Goal: Check status

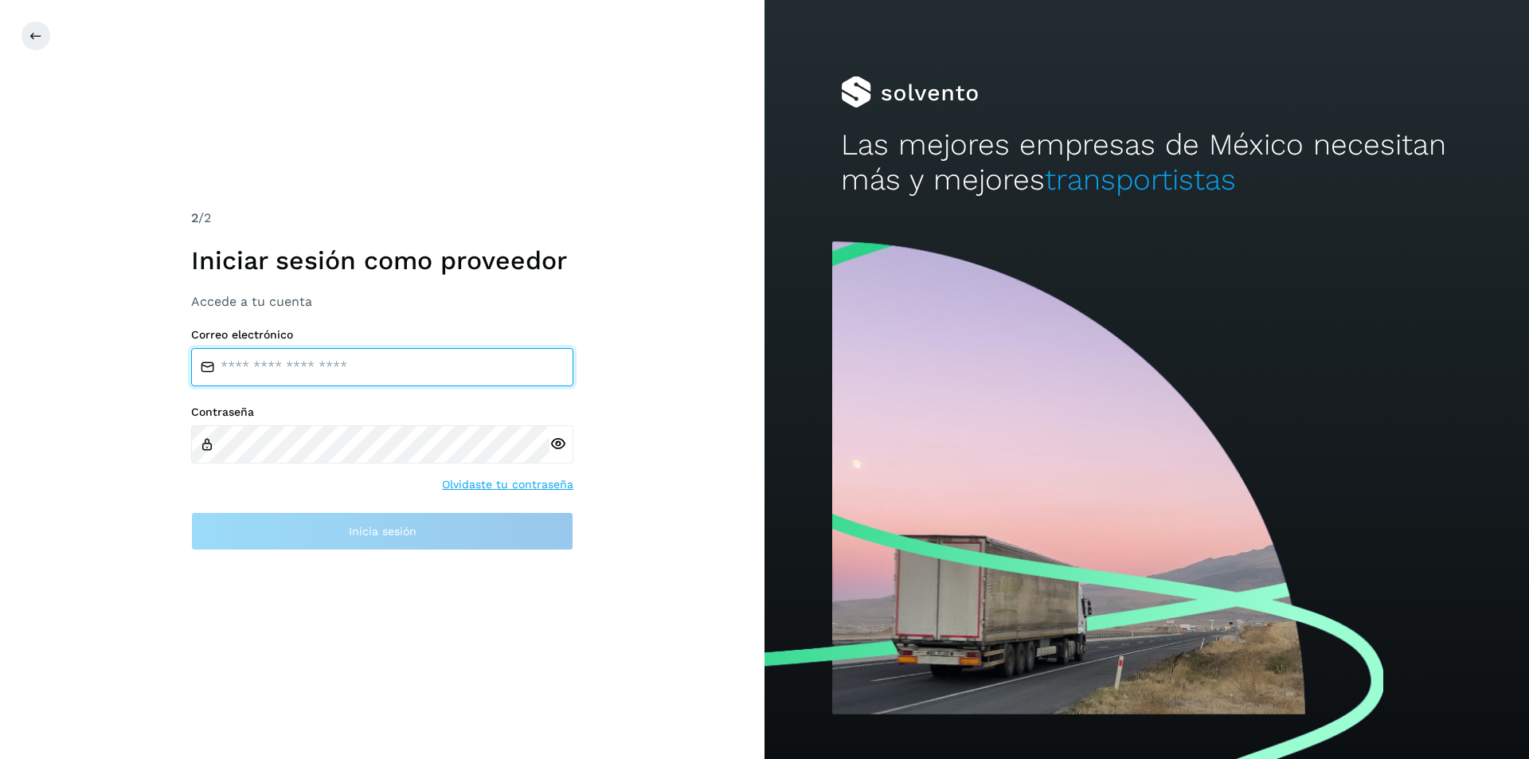
type input "**********"
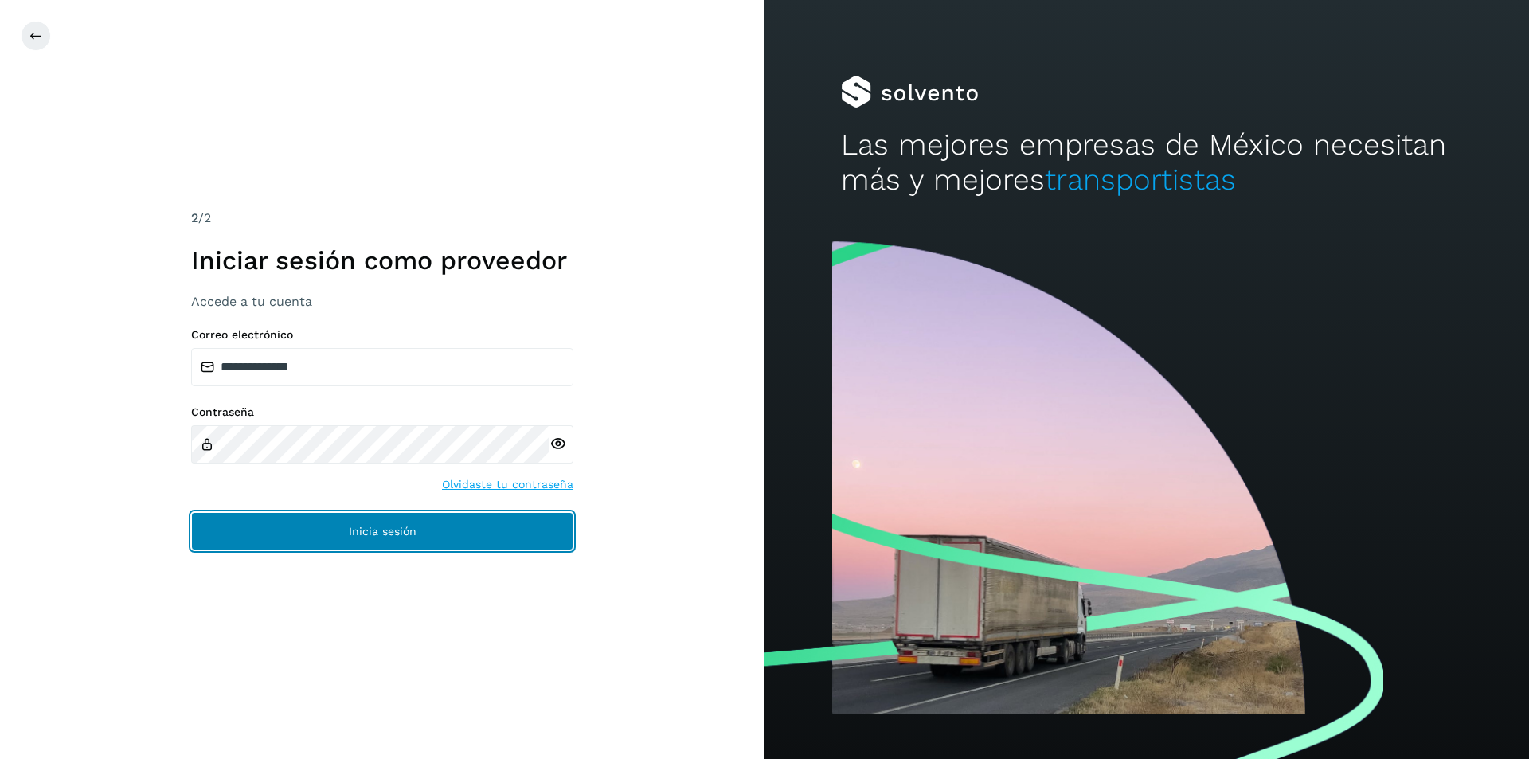
click at [373, 529] on span "Inicia sesión" at bounding box center [383, 530] width 68 height 11
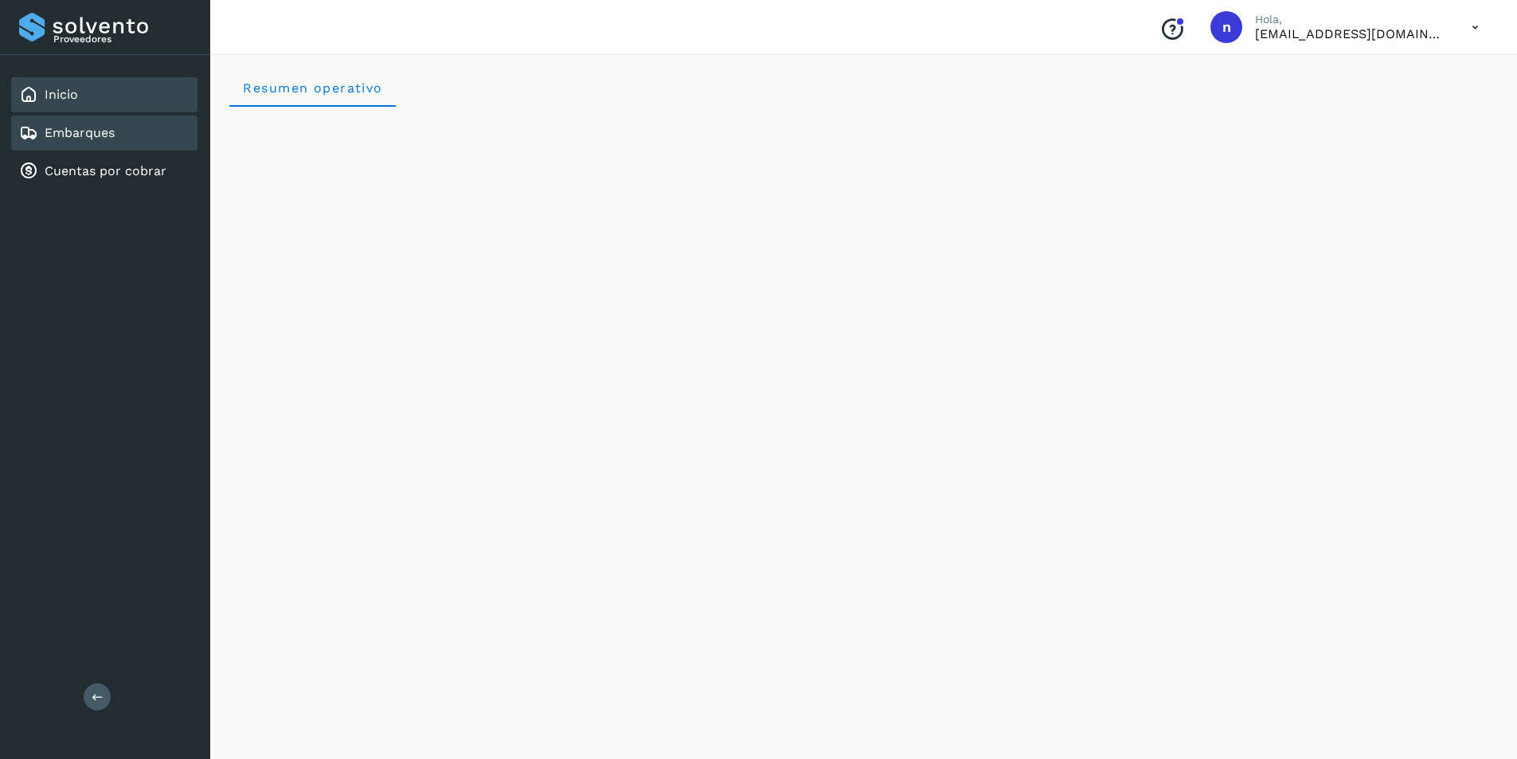
click at [69, 132] on link "Embarques" at bounding box center [80, 132] width 70 height 15
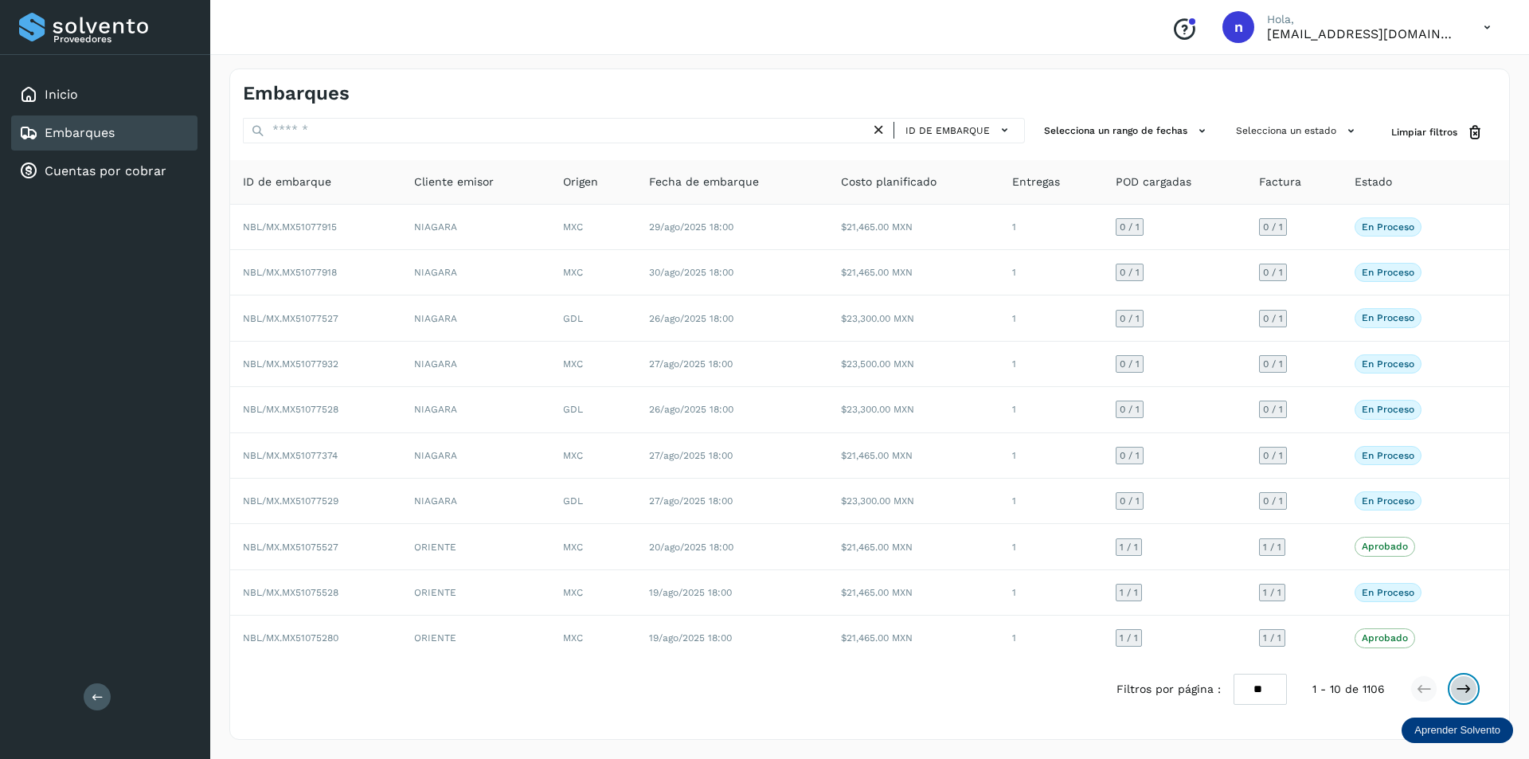
click at [1460, 686] on icon at bounding box center [1463, 689] width 16 height 16
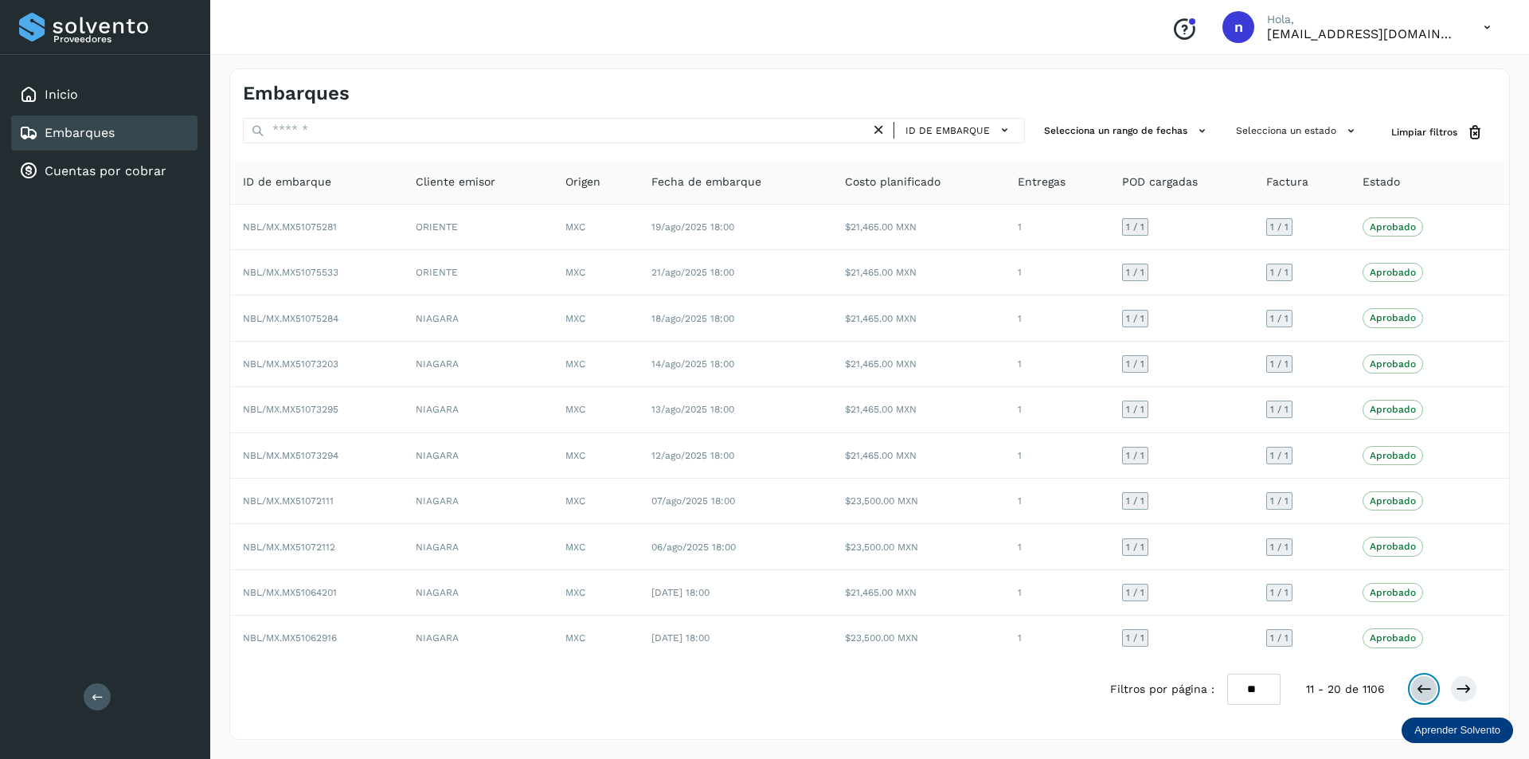
click at [1418, 690] on icon at bounding box center [1423, 689] width 16 height 16
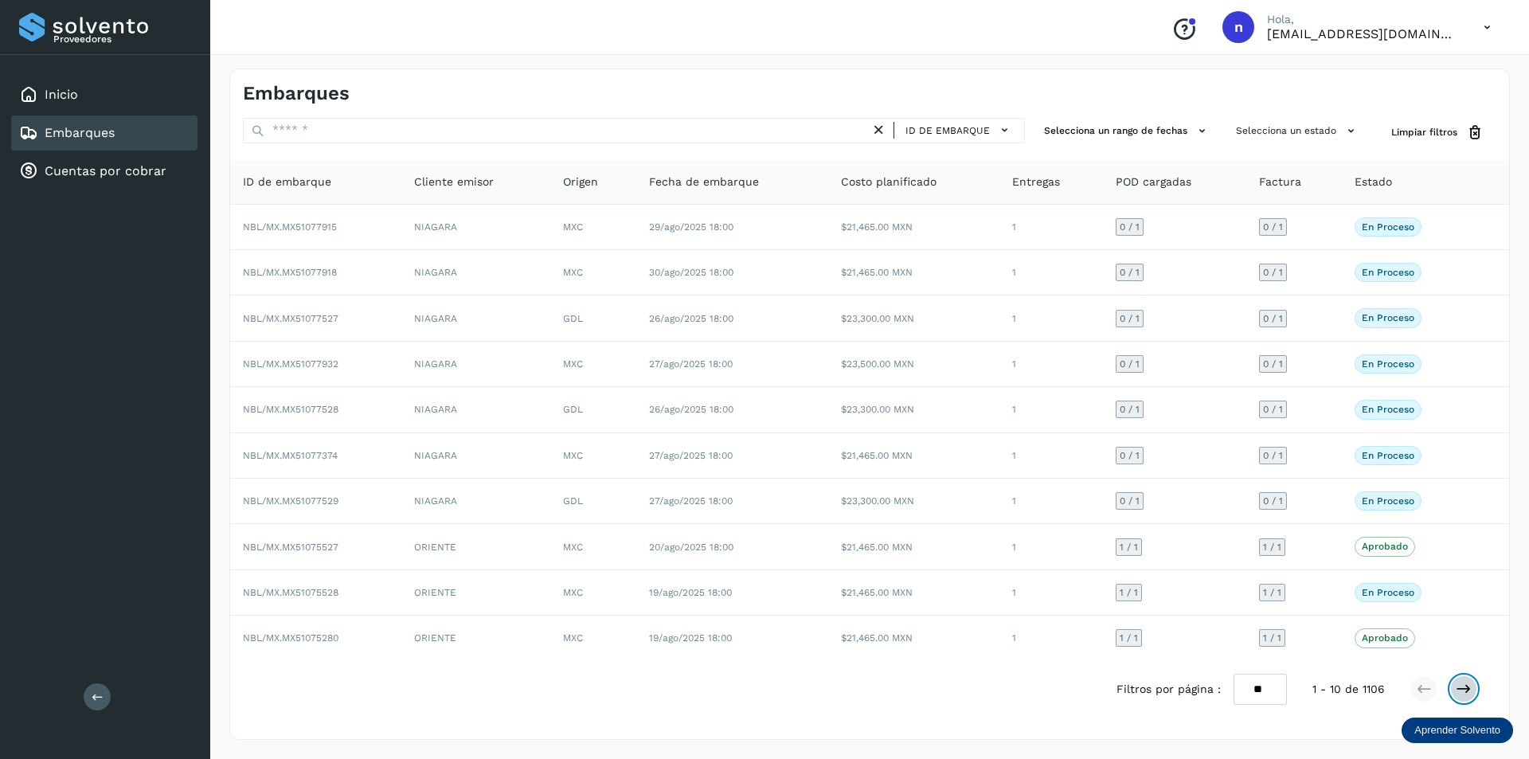
click at [1460, 692] on icon at bounding box center [1463, 689] width 16 height 16
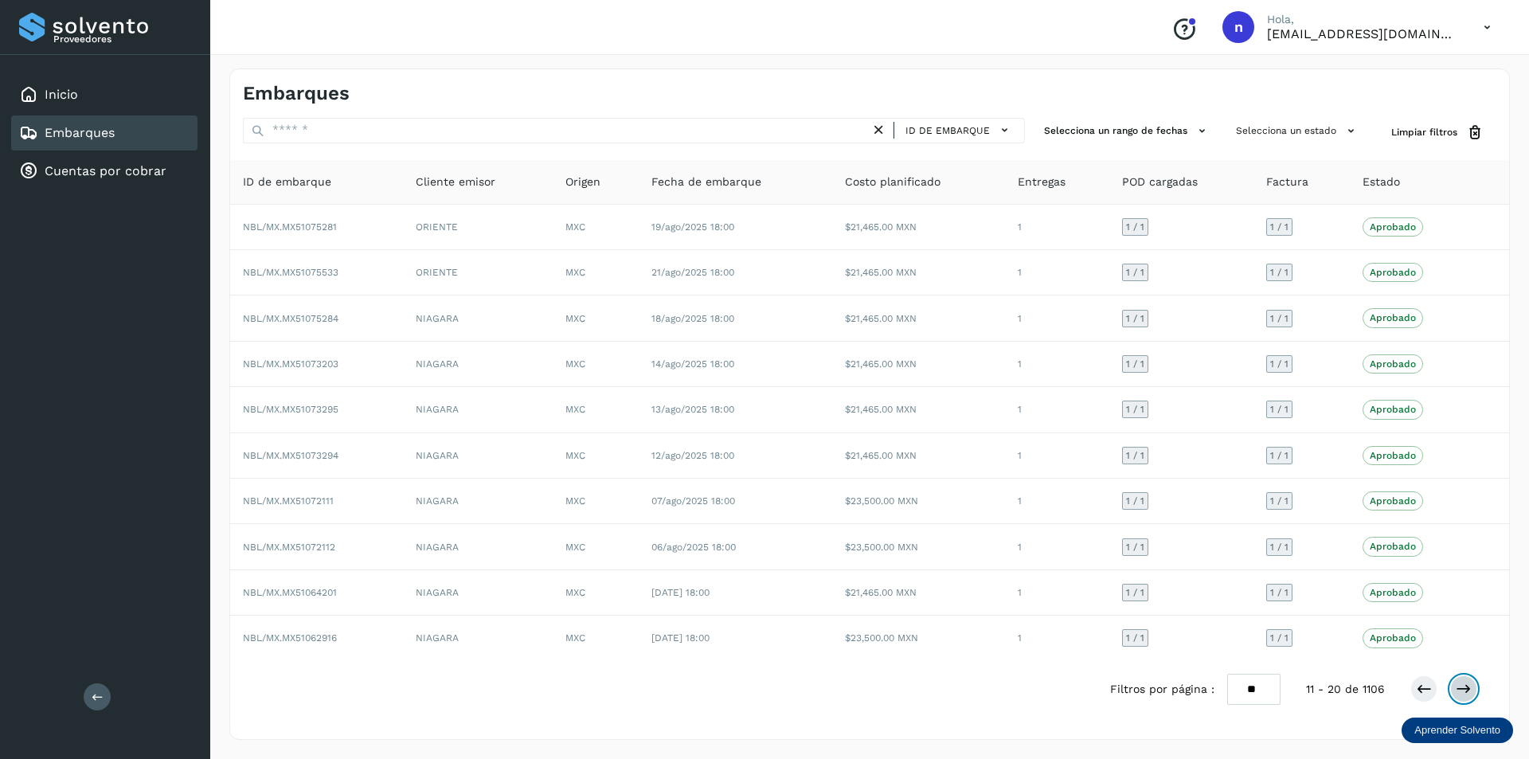
click at [1460, 692] on icon at bounding box center [1463, 689] width 16 height 16
click at [1427, 687] on icon at bounding box center [1423, 689] width 16 height 16
